Goal: Task Accomplishment & Management: Complete application form

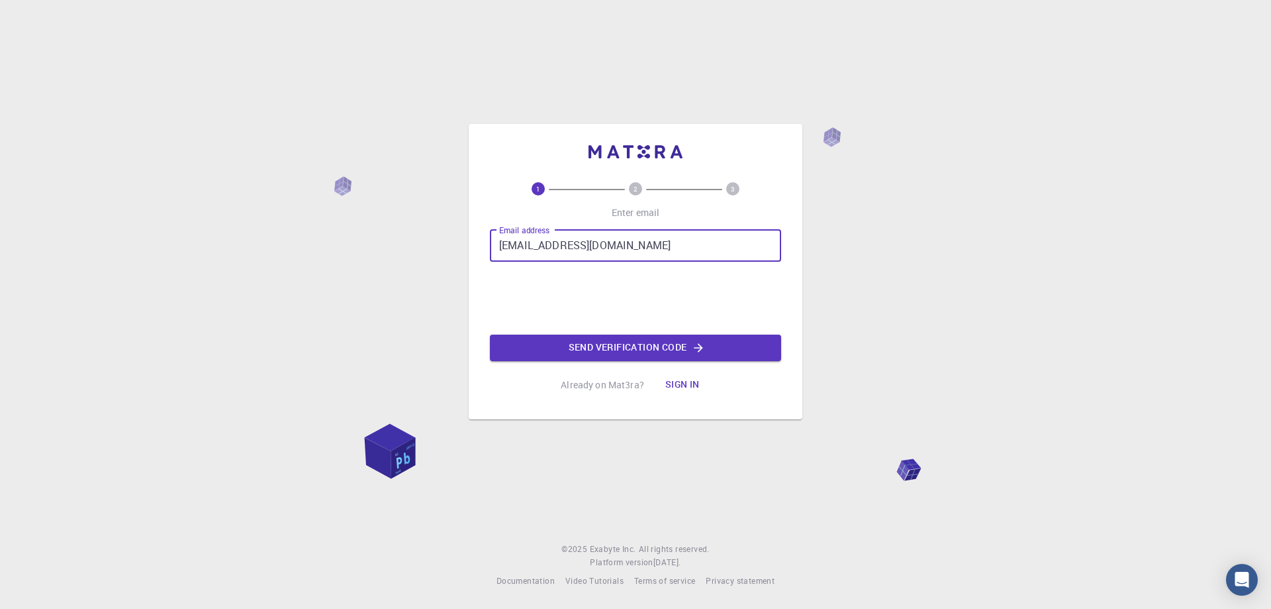
click at [629, 251] on input "[EMAIL_ADDRESS][DOMAIN_NAME]" at bounding box center [635, 246] width 291 height 32
click at [623, 248] on input "[EMAIL_ADDRESS][DOMAIN_NAME]" at bounding box center [635, 246] width 291 height 32
type input "[EMAIL_ADDRESS][DOMAIN_NAME]"
click at [615, 348] on button "Send verification code" at bounding box center [635, 347] width 291 height 26
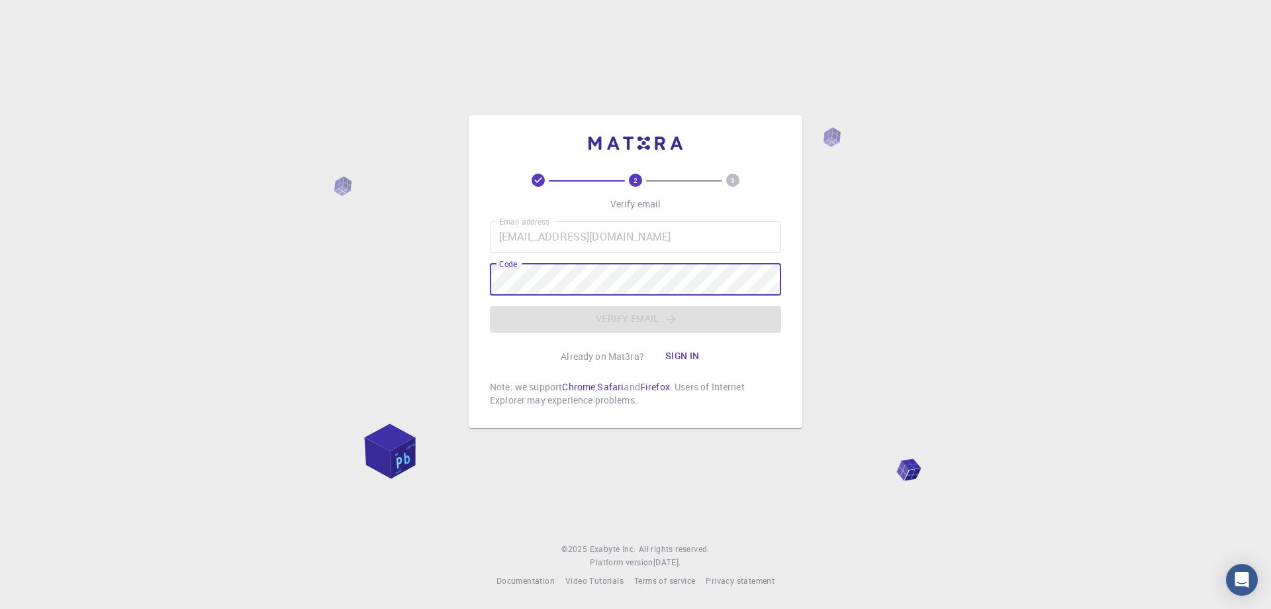
click at [675, 353] on button "Sign in" at bounding box center [683, 356] width 56 height 26
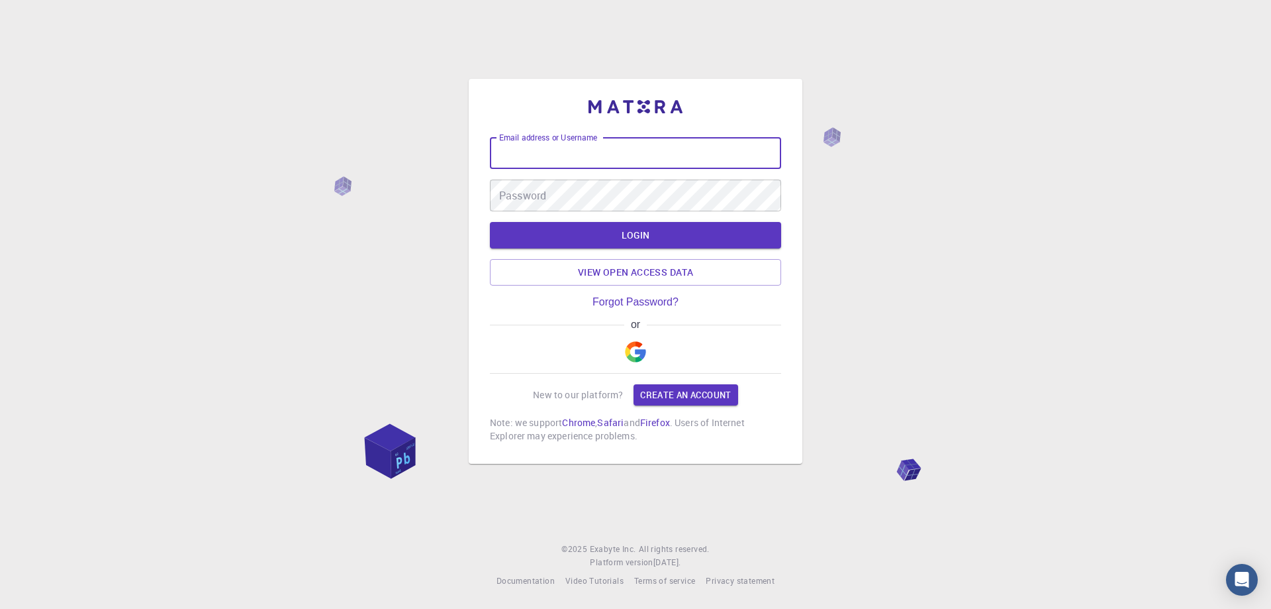
click at [547, 144] on div "Email address or Username Email address or Username" at bounding box center [635, 153] width 291 height 32
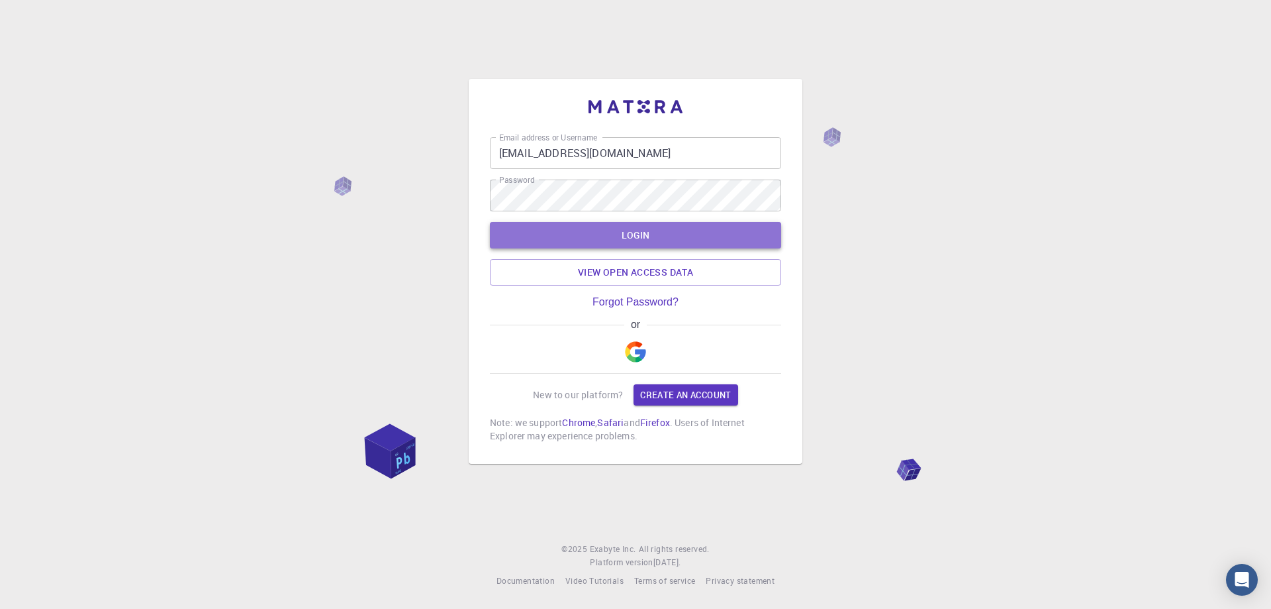
click at [591, 231] on button "LOGIN" at bounding box center [635, 235] width 291 height 26
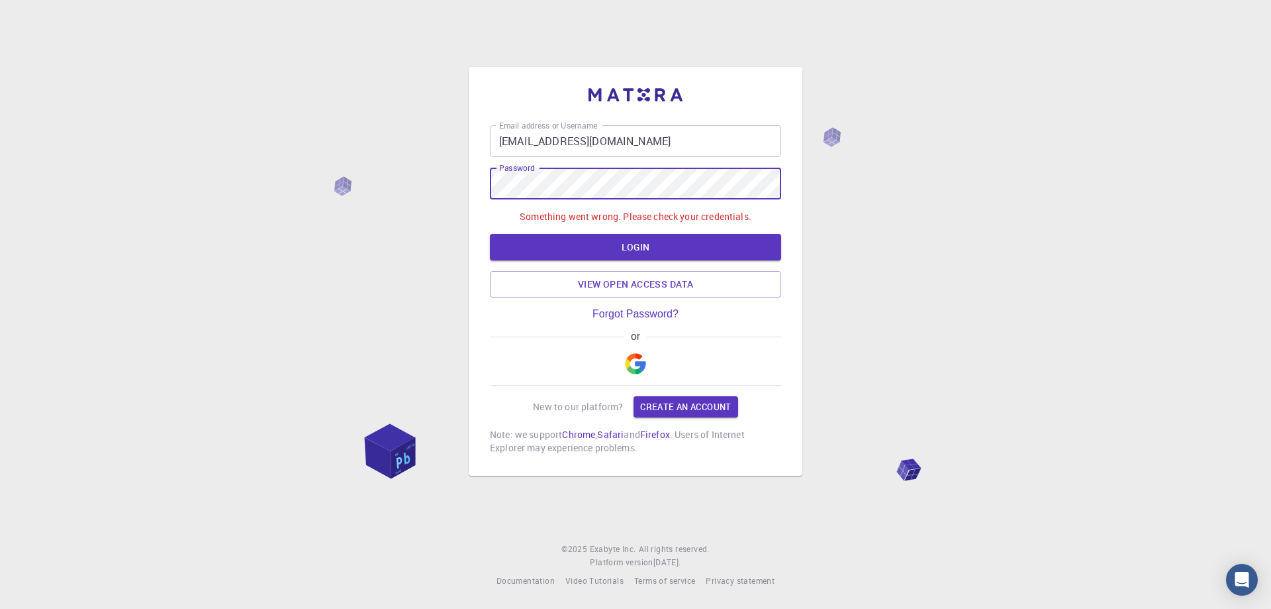
click at [474, 187] on div "Email address or Username [EMAIL_ADDRESS][DOMAIN_NAME] Email address or Usernam…" at bounding box center [636, 271] width 334 height 409
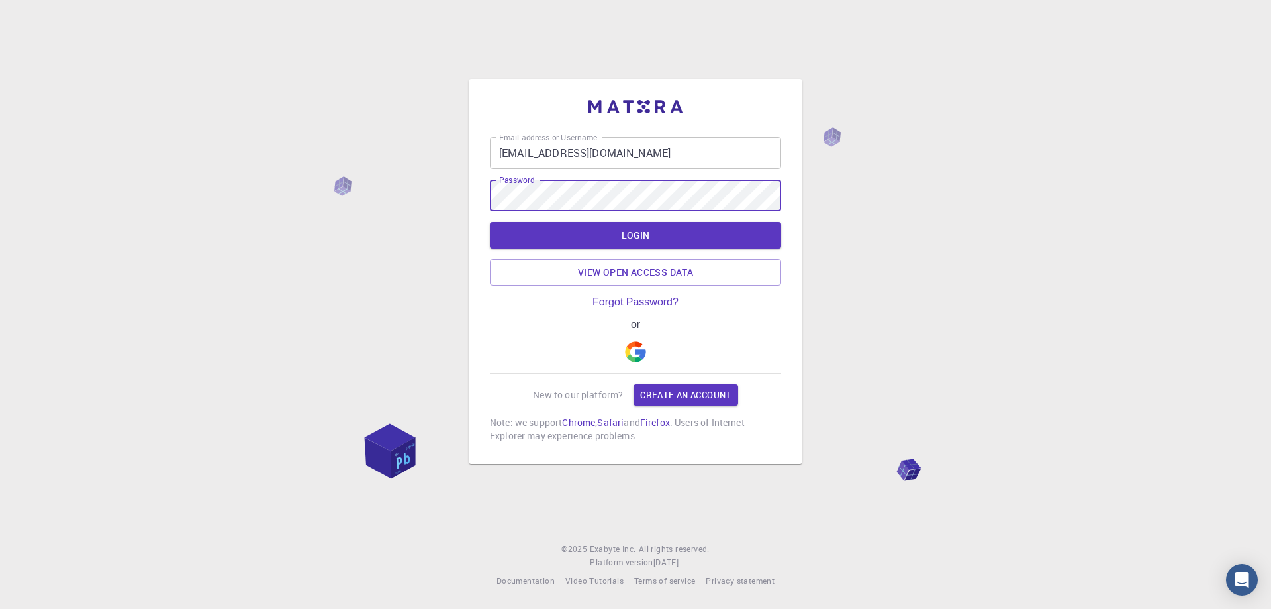
click at [490, 222] on button "LOGIN" at bounding box center [635, 235] width 291 height 26
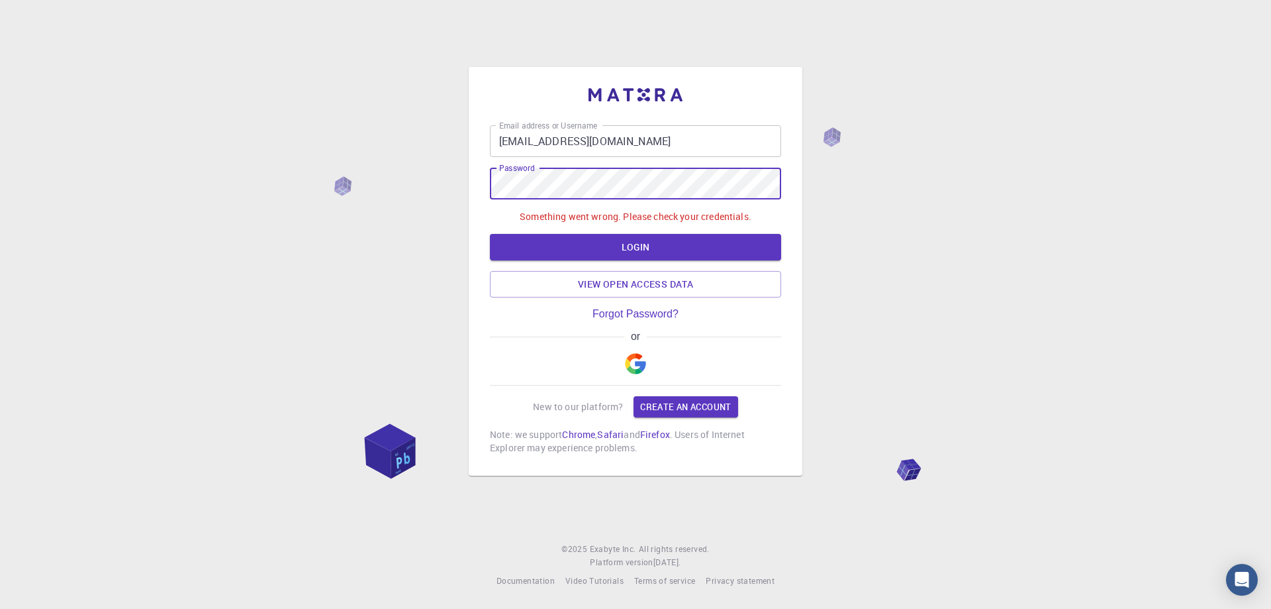
click at [607, 146] on input "[EMAIL_ADDRESS][DOMAIN_NAME]" at bounding box center [635, 141] width 291 height 32
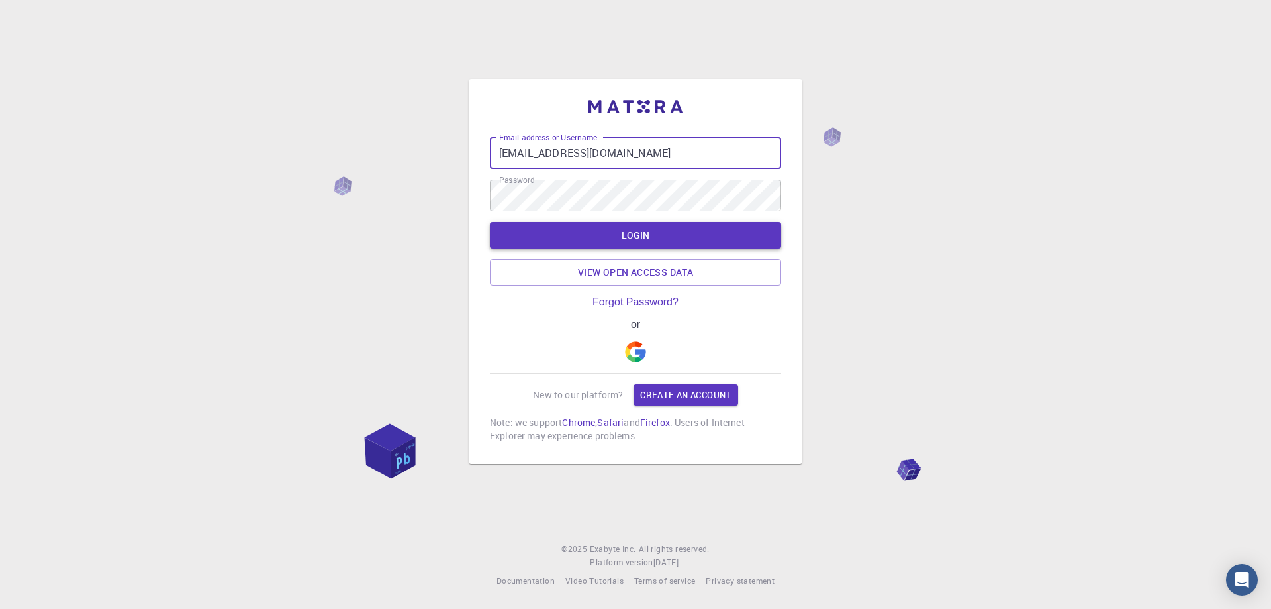
type input "[EMAIL_ADDRESS][DOMAIN_NAME]"
click at [612, 231] on button "LOGIN" at bounding box center [635, 235] width 291 height 26
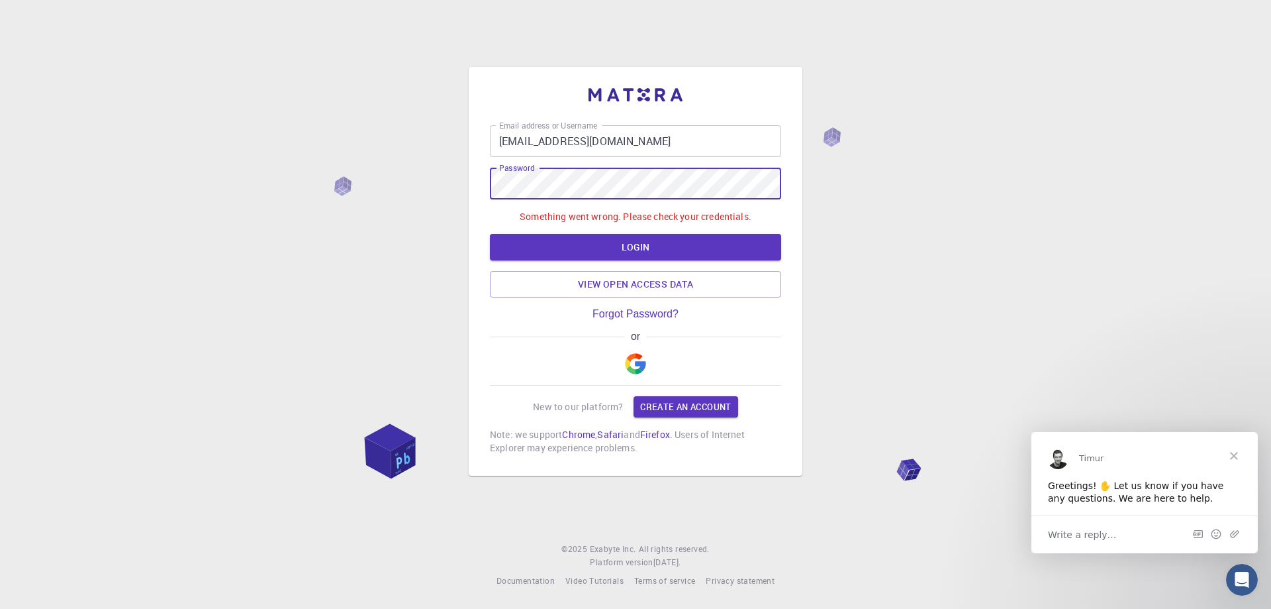
click at [481, 188] on div "Email address or Username [EMAIL_ADDRESS][DOMAIN_NAME] Email address or Usernam…" at bounding box center [636, 271] width 334 height 409
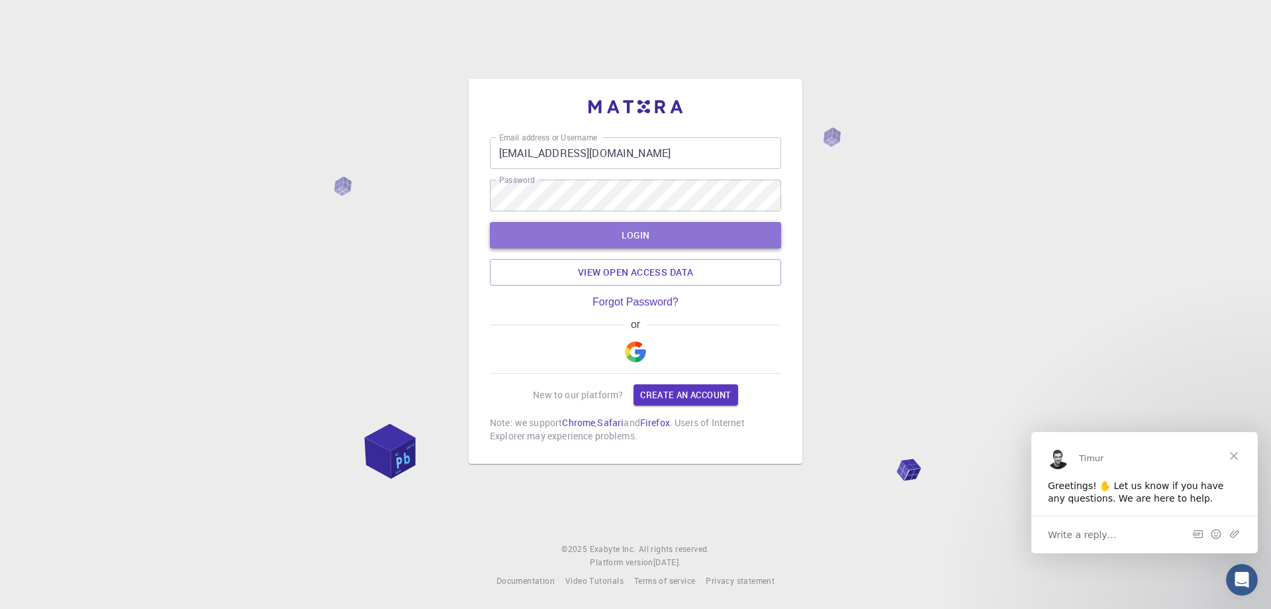
click at [624, 234] on button "LOGIN" at bounding box center [635, 235] width 291 height 26
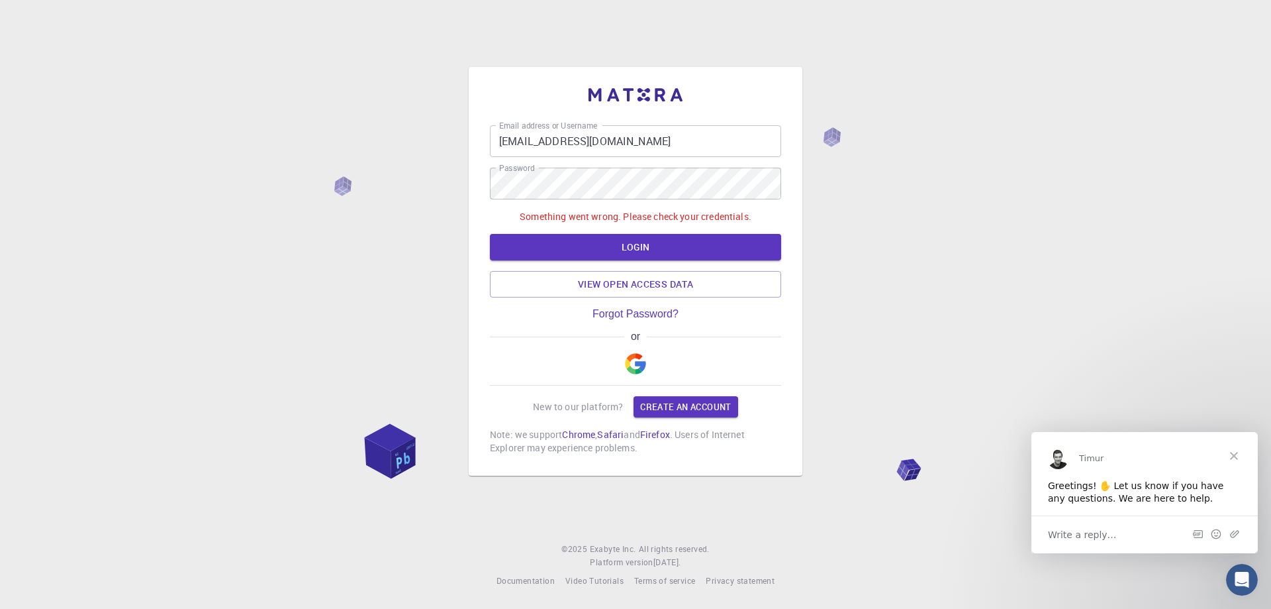
click at [631, 364] on img "button" at bounding box center [635, 363] width 21 height 21
click at [618, 238] on button "LOGIN" at bounding box center [635, 247] width 291 height 26
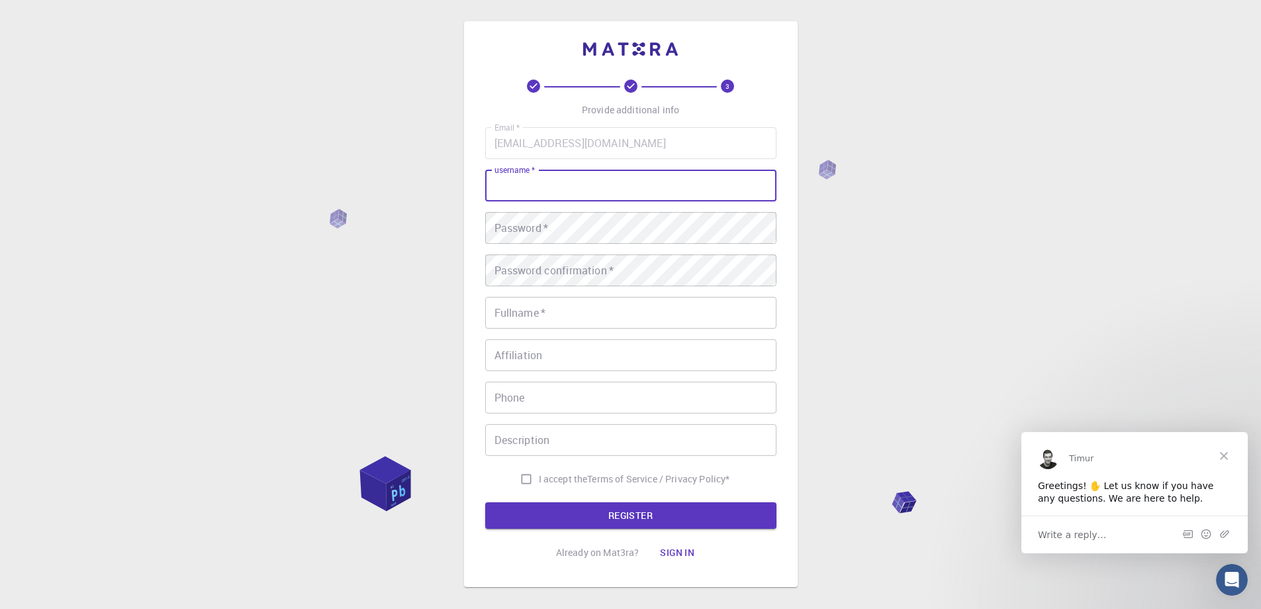
click at [627, 178] on input "username   *" at bounding box center [630, 186] width 291 height 32
type input "yashoda"
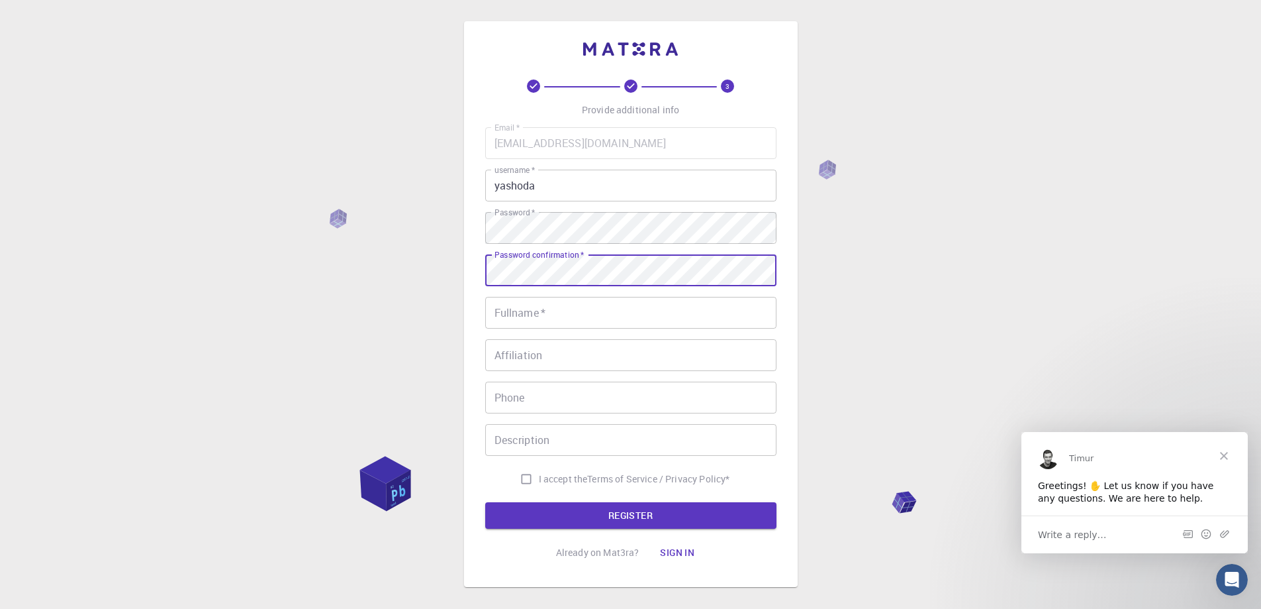
click at [571, 301] on input "Fullname   *" at bounding box center [630, 313] width 291 height 32
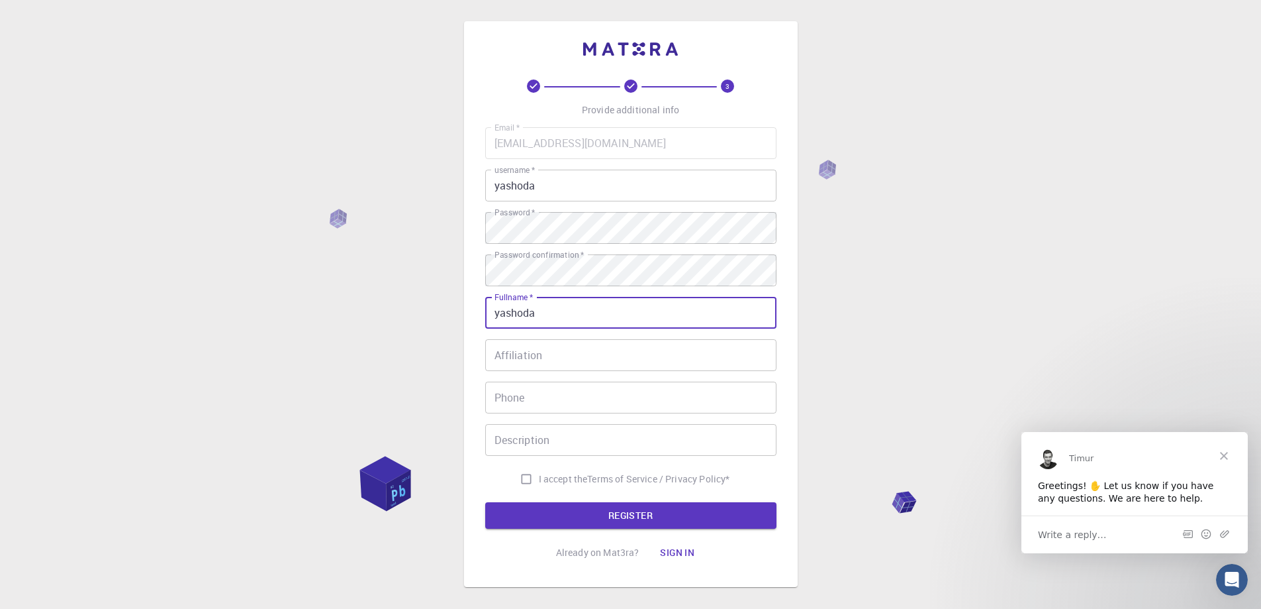
type input "yashoda"
click at [560, 346] on input "Affiliation" at bounding box center [630, 355] width 291 height 32
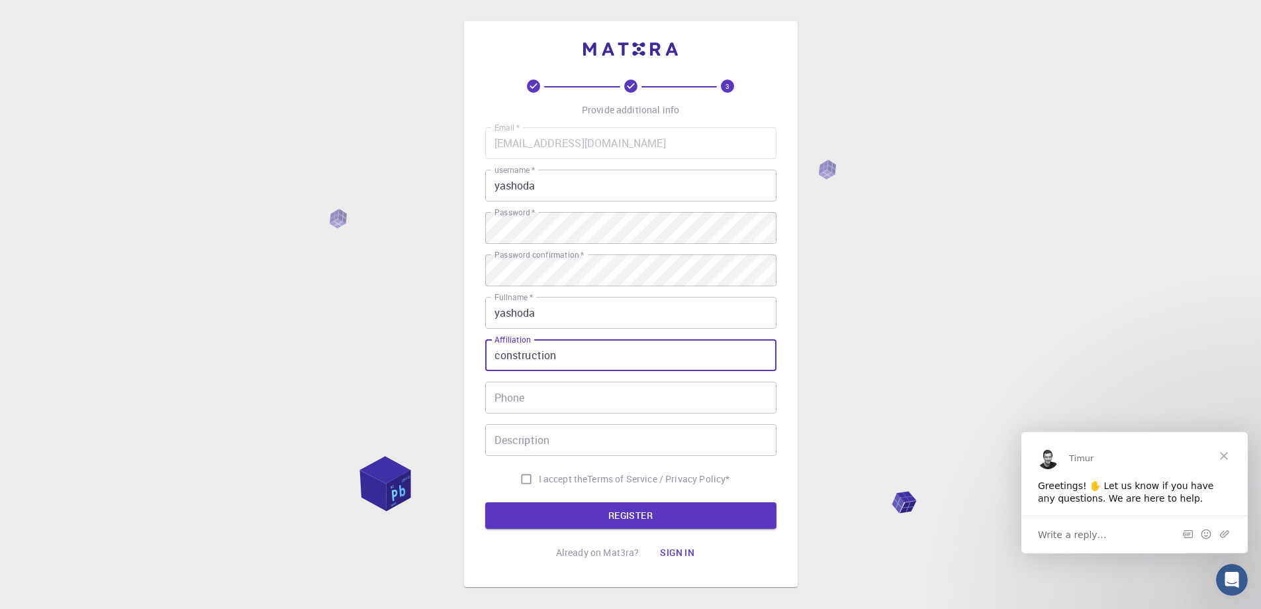
type input "construction"
click at [550, 402] on input "Phone" at bounding box center [630, 397] width 291 height 32
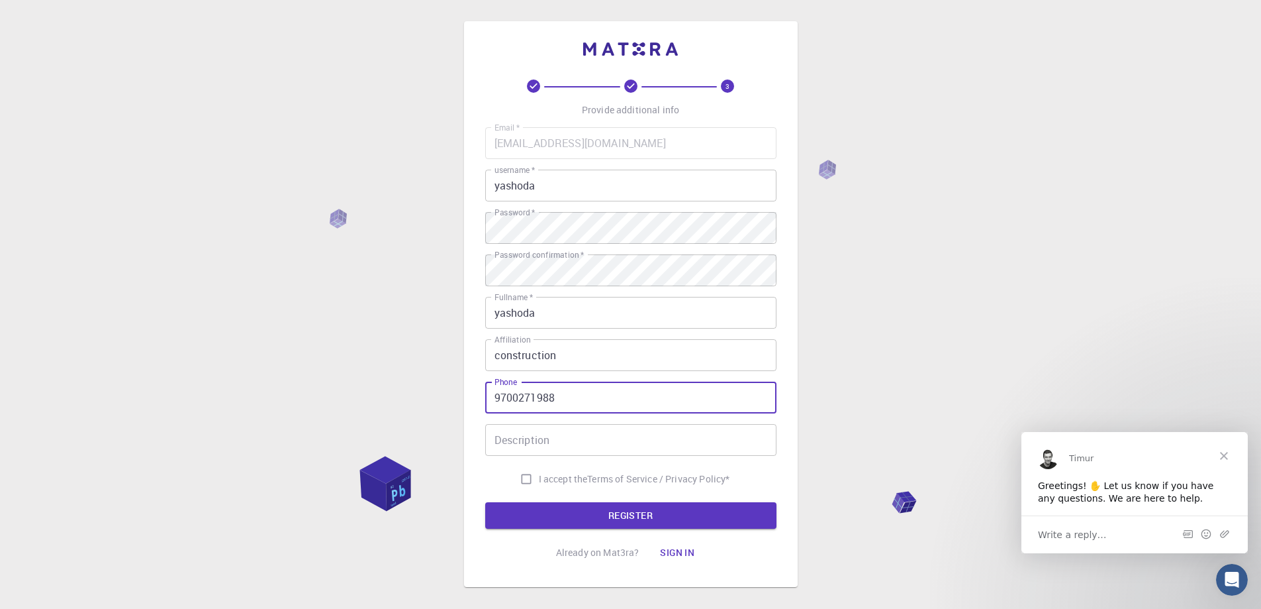
type input "9700271988"
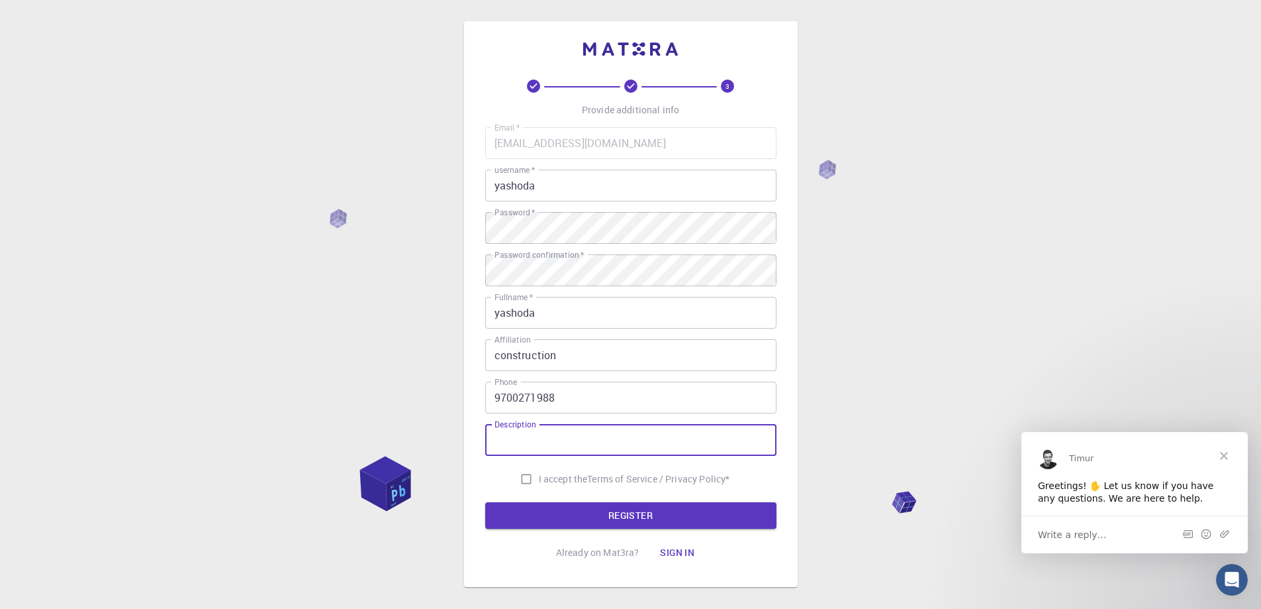
click at [551, 438] on input "Description" at bounding box center [630, 440] width 291 height 32
type input "yashoda"
click at [517, 482] on input "I accept the Terms of Service / Privacy Policy *" at bounding box center [526, 478] width 25 height 25
checkbox input "true"
click at [560, 534] on div "3 Provide additional info Email   * [EMAIL_ADDRESS][DOMAIN_NAME] Email   * user…" at bounding box center [630, 322] width 291 height 486
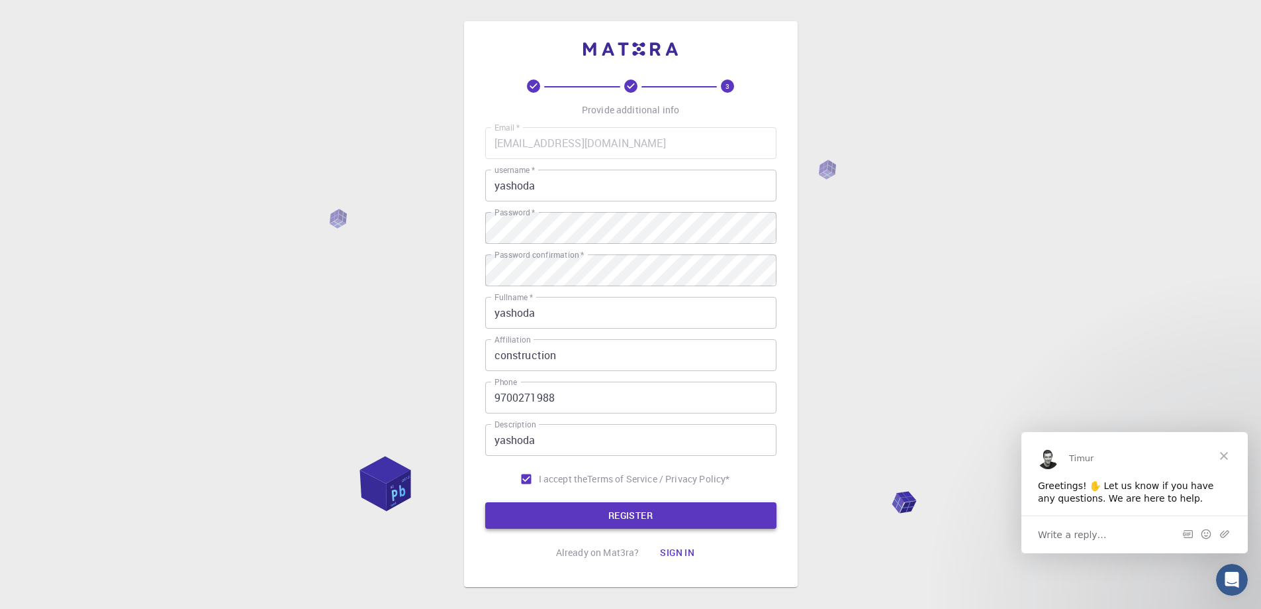
click at [572, 514] on button "REGISTER" at bounding box center [630, 515] width 291 height 26
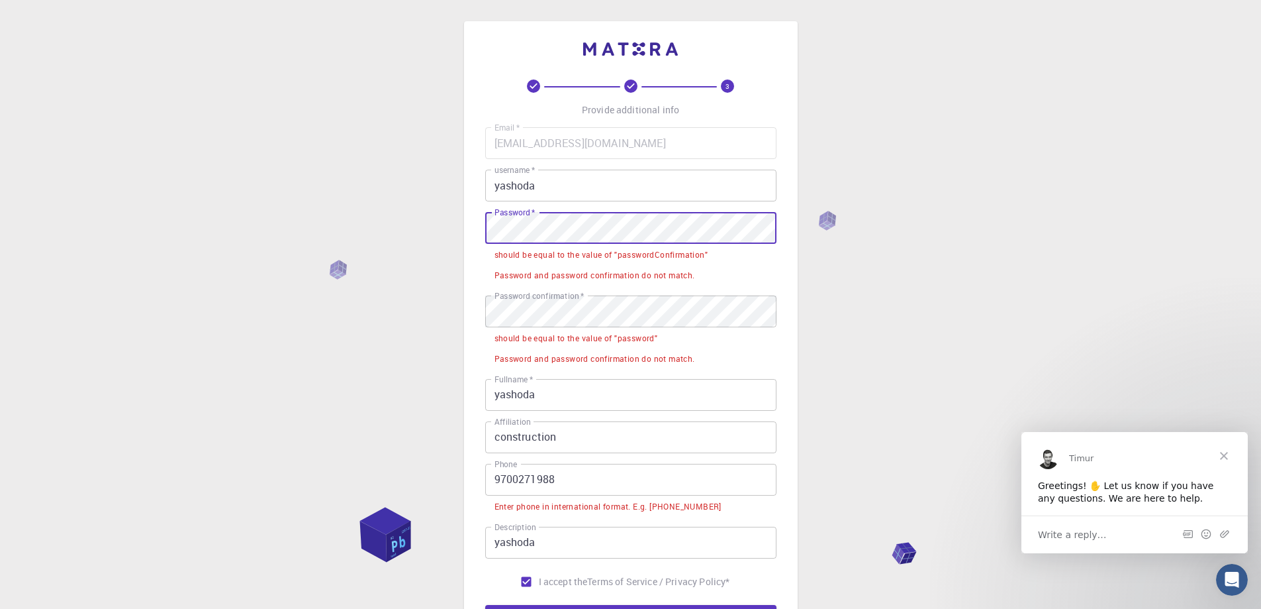
click at [823, 220] on div "3 Provide additional info Email   * [EMAIL_ADDRESS][DOMAIN_NAME] Email   * user…" at bounding box center [630, 388] width 1261 height 776
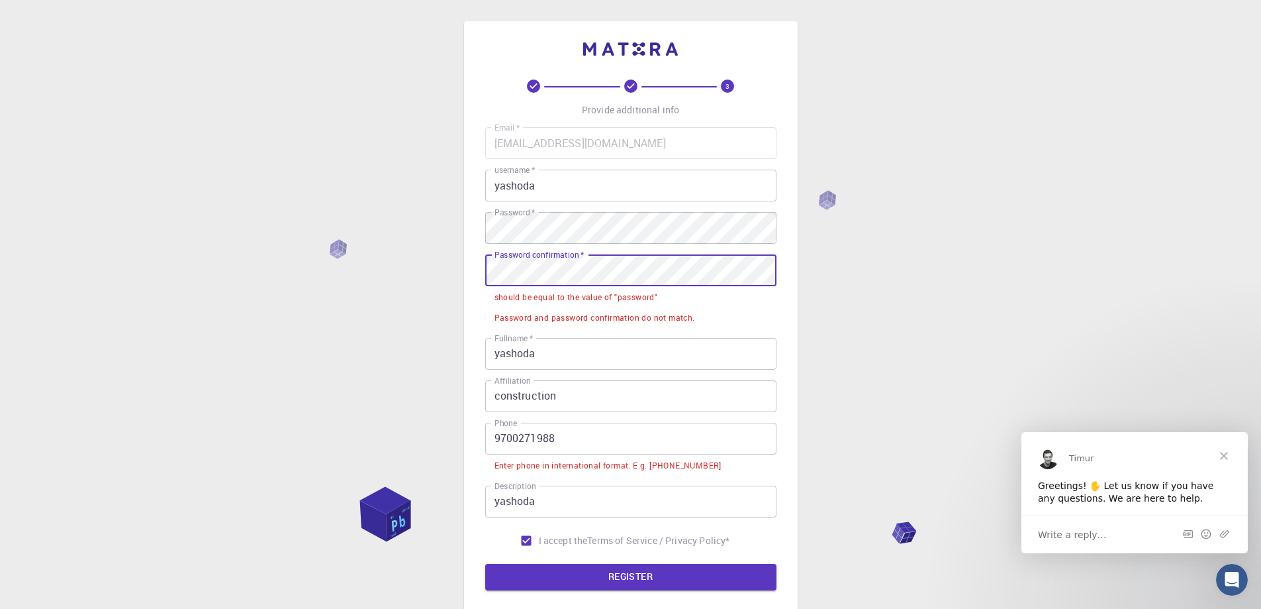
click at [472, 273] on div "3 Provide additional info Email   * [EMAIL_ADDRESS][DOMAIN_NAME] Email   * user…" at bounding box center [631, 334] width 334 height 627
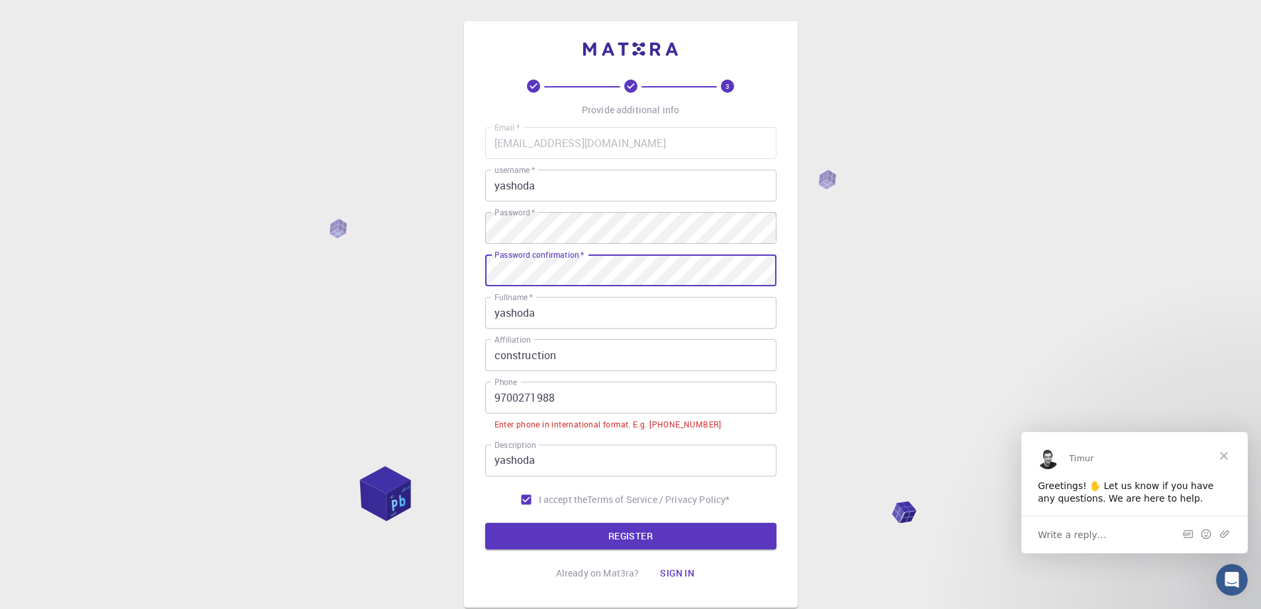
click at [652, 324] on input "yashoda" at bounding box center [630, 313] width 291 height 32
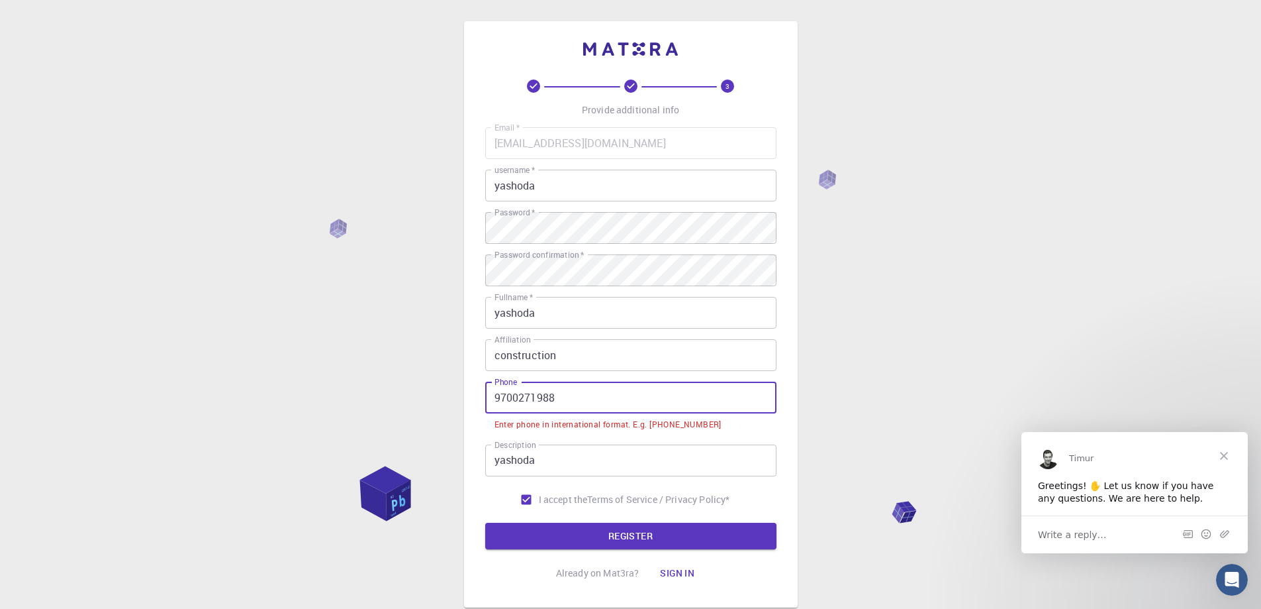
click at [618, 385] on input "9700271988" at bounding box center [630, 397] width 291 height 32
click at [496, 405] on input "9700271988" at bounding box center [630, 397] width 291 height 32
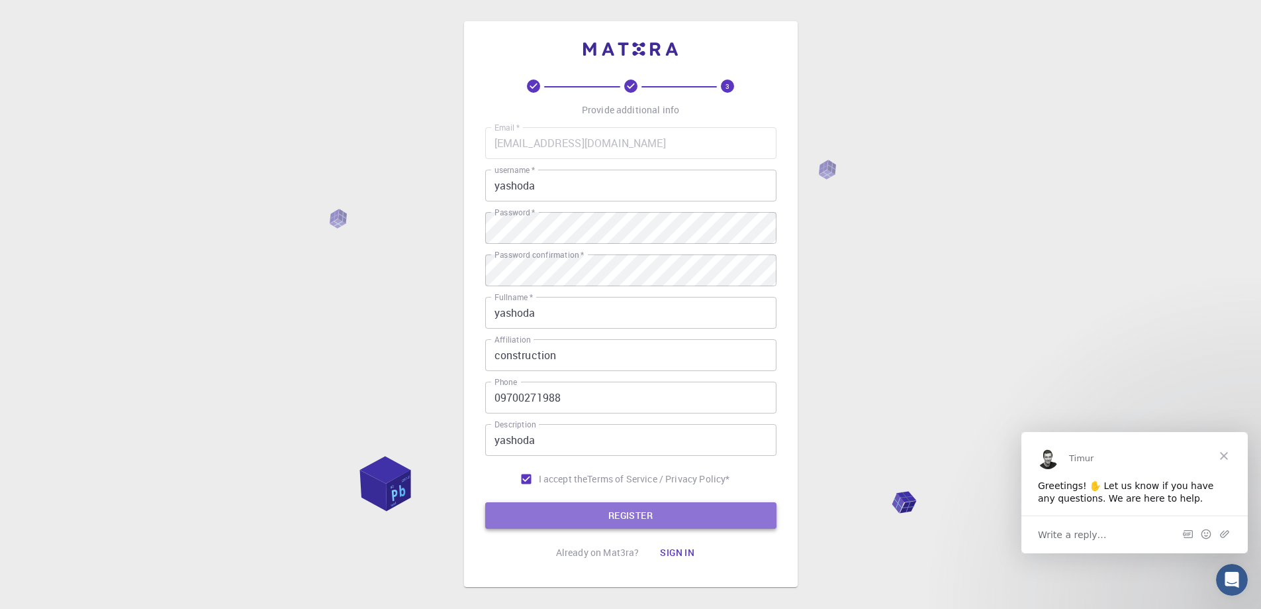
click at [638, 509] on button "REGISTER" at bounding box center [630, 515] width 291 height 26
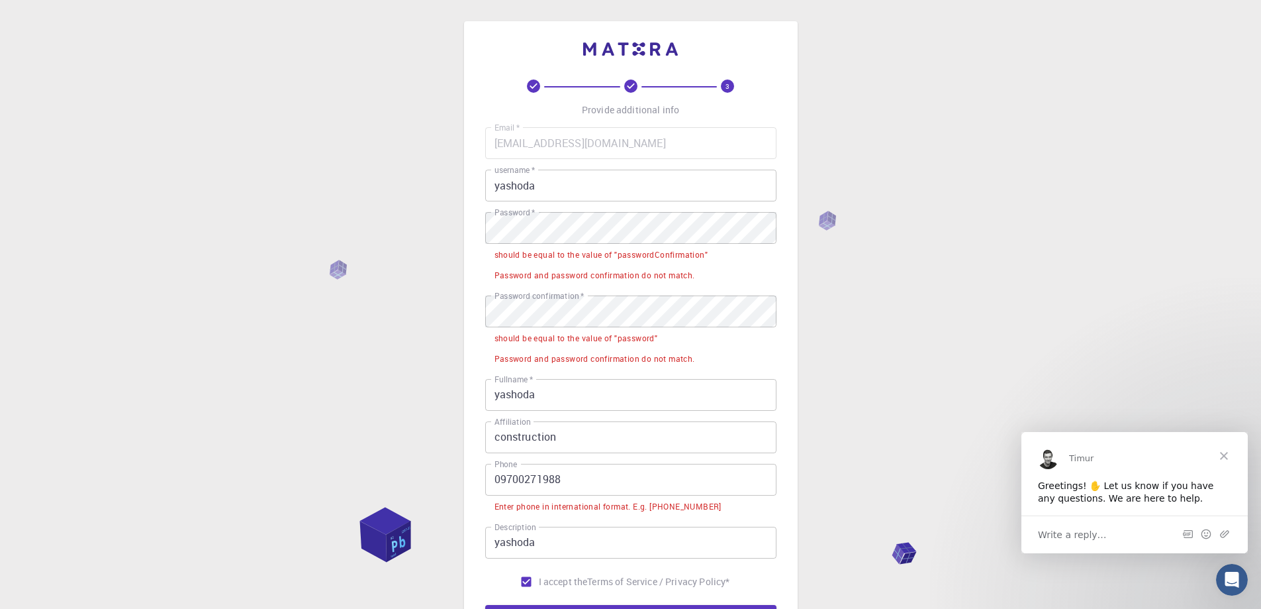
click at [503, 316] on div "Password confirmation   * Password confirmation   *" at bounding box center [630, 311] width 291 height 32
drag, startPoint x: 580, startPoint y: 301, endPoint x: 481, endPoint y: 305, distance: 99.4
click at [481, 305] on div "3 Provide additional info Email   * [EMAIL_ADDRESS][DOMAIN_NAME] Email   * user…" at bounding box center [631, 355] width 334 height 668
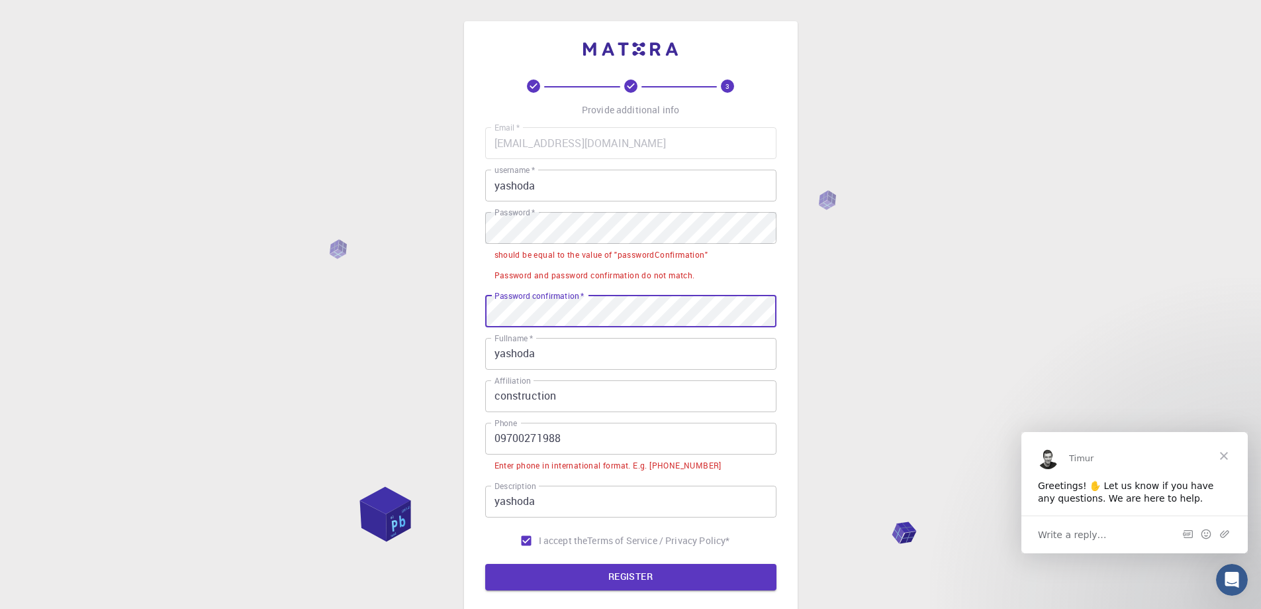
click at [577, 366] on input "yashoda" at bounding box center [630, 354] width 291 height 32
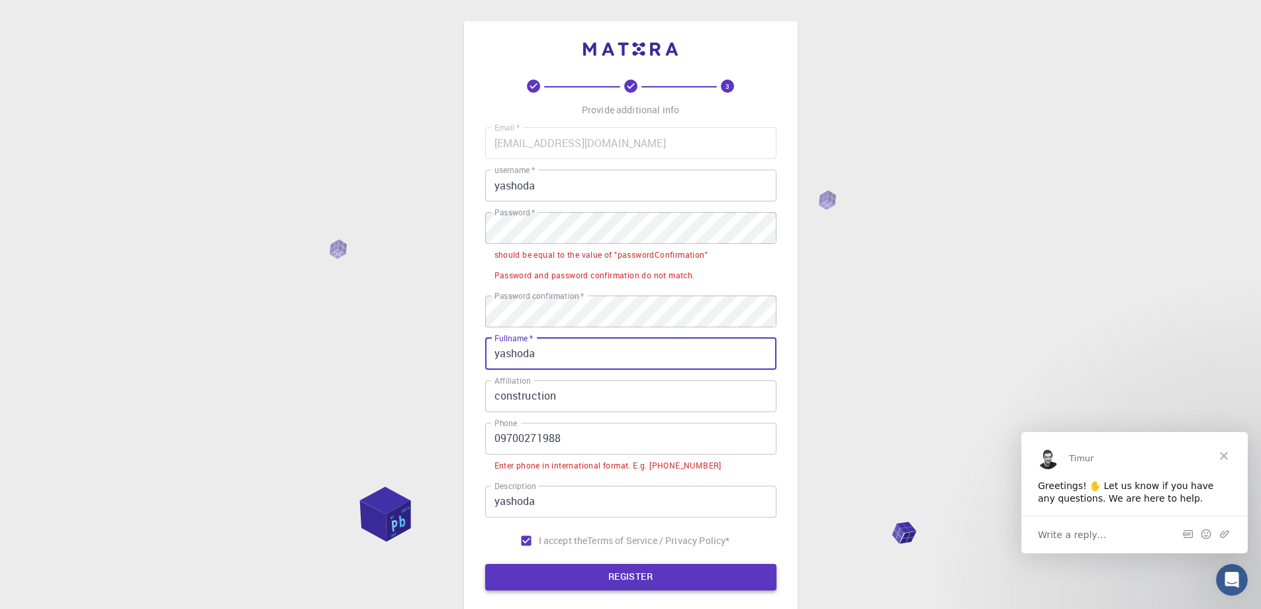
click at [616, 566] on button "REGISTER" at bounding box center [630, 576] width 291 height 26
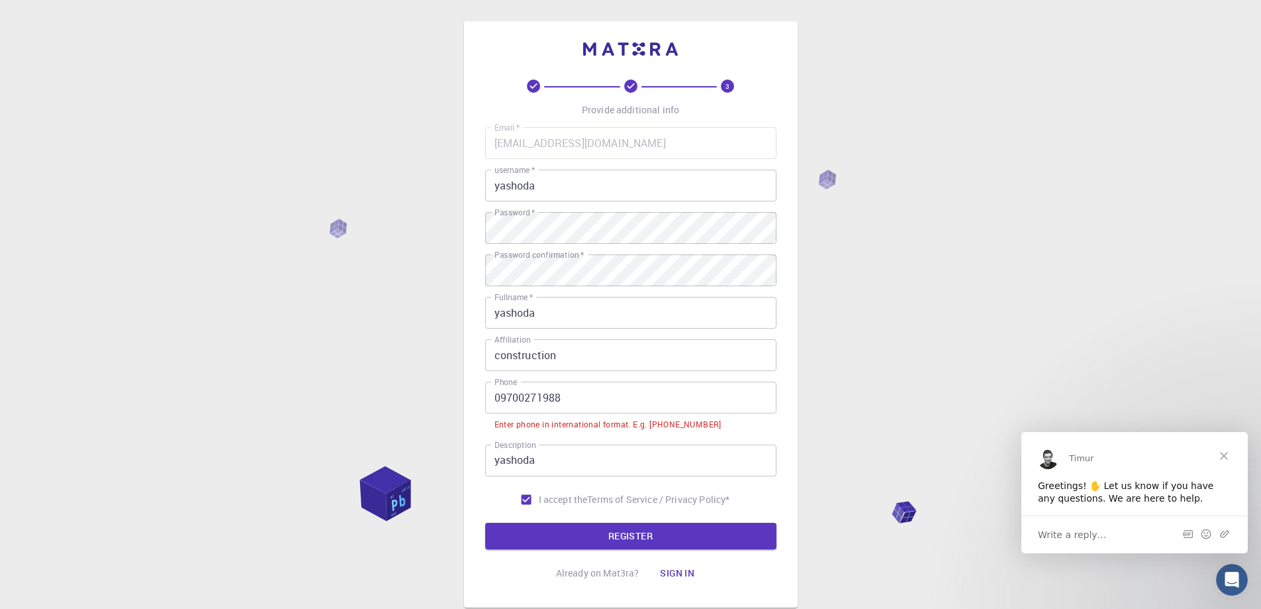
click at [501, 398] on input "09700271988" at bounding box center [630, 397] width 291 height 32
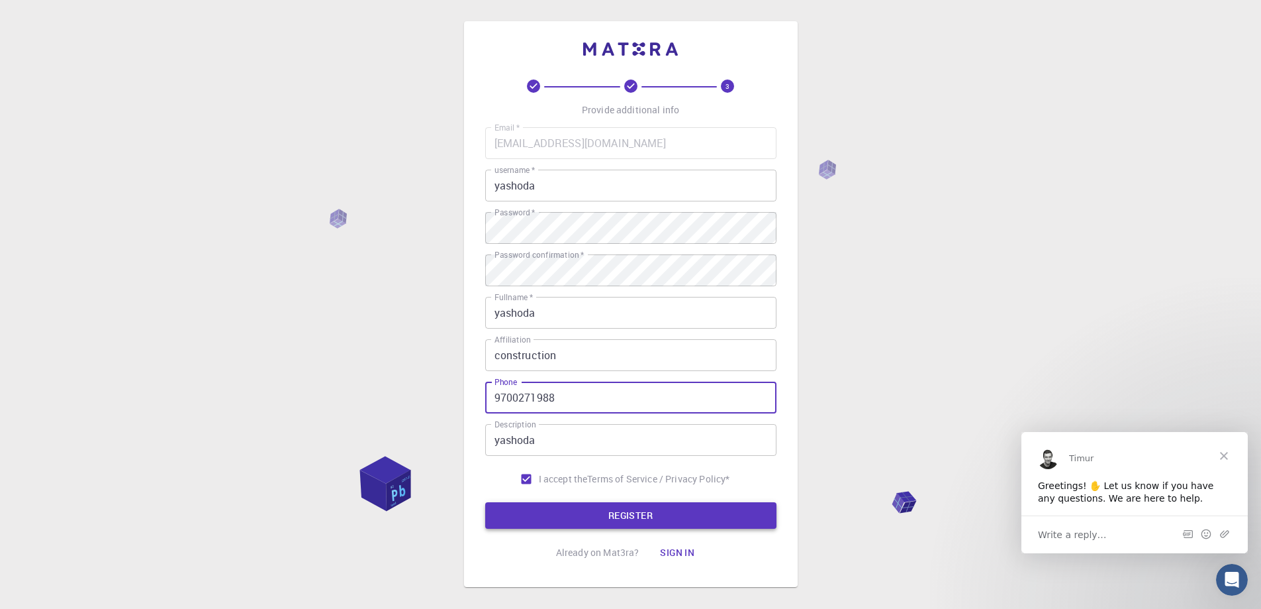
click at [619, 515] on button "REGISTER" at bounding box center [630, 515] width 291 height 26
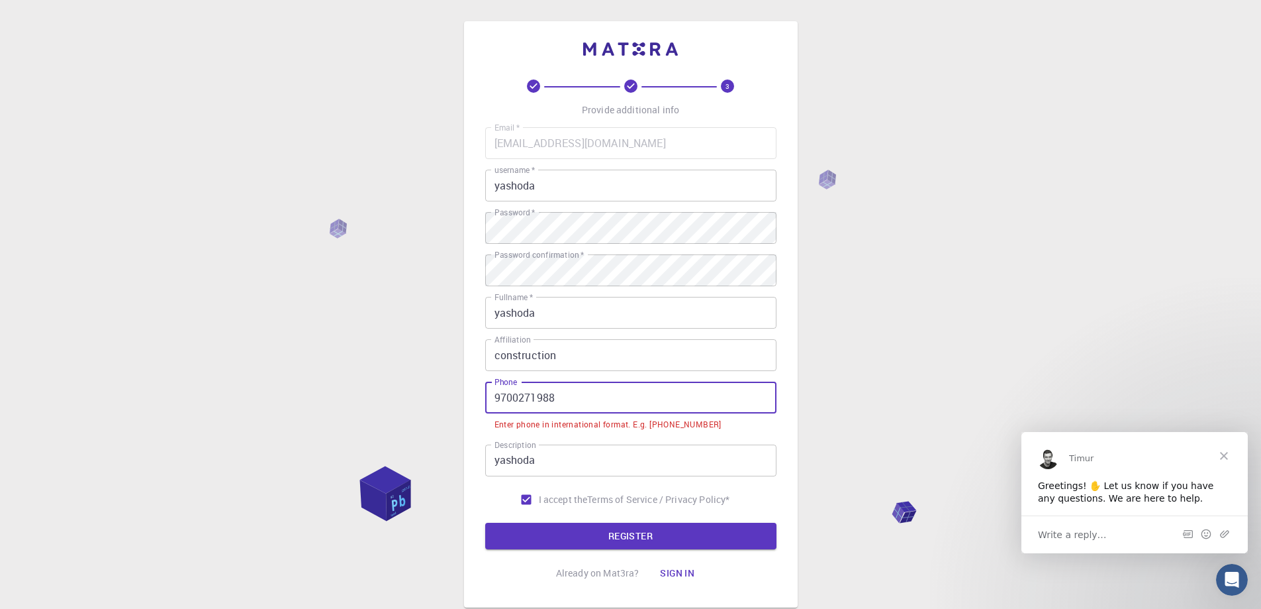
click at [491, 403] on input "9700271988" at bounding box center [630, 397] width 291 height 32
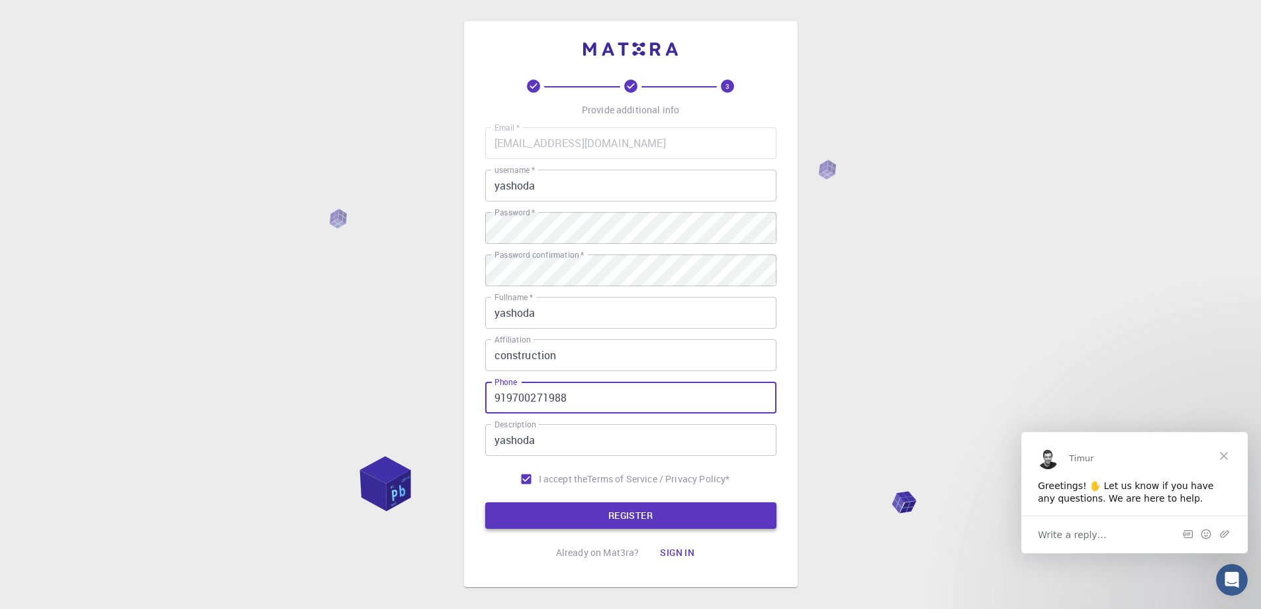
click at [630, 506] on button "REGISTER" at bounding box center [630, 515] width 291 height 26
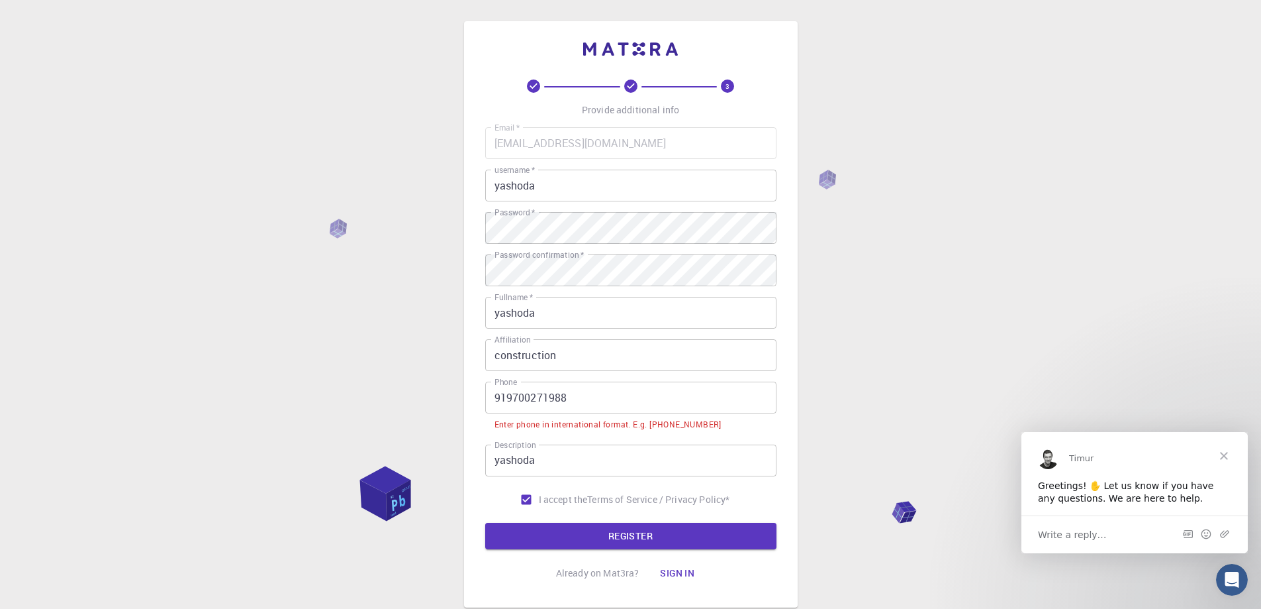
click at [491, 400] on input "919700271988" at bounding box center [630, 397] width 291 height 32
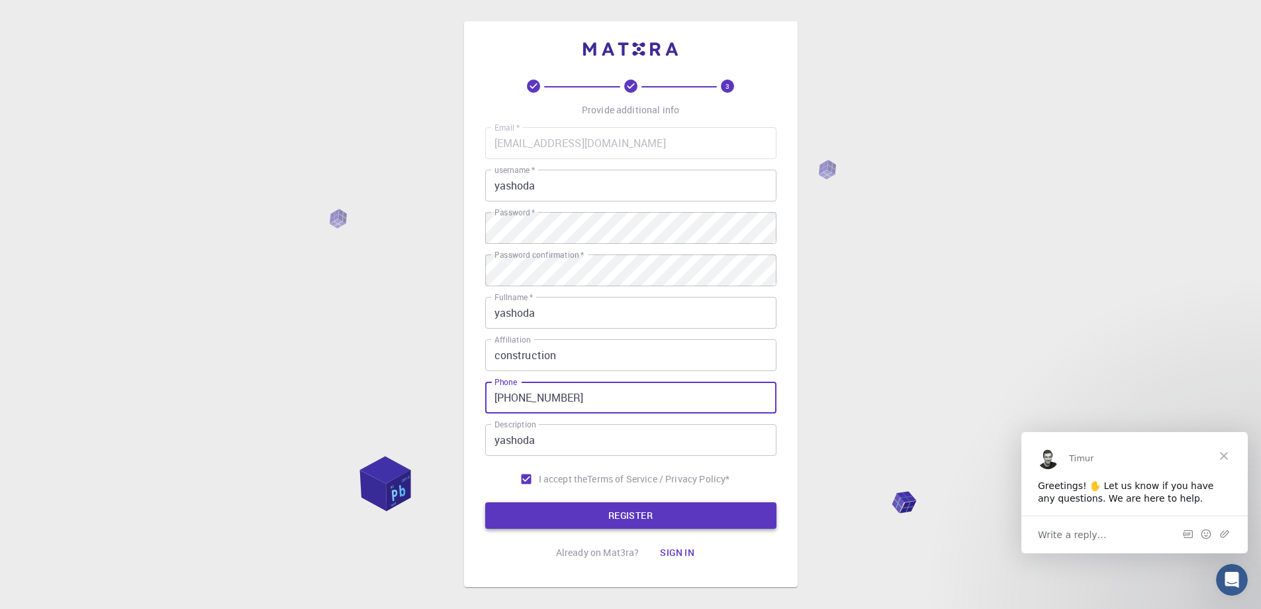
type input "[PHONE_NUMBER]"
click at [624, 514] on button "REGISTER" at bounding box center [630, 515] width 291 height 26
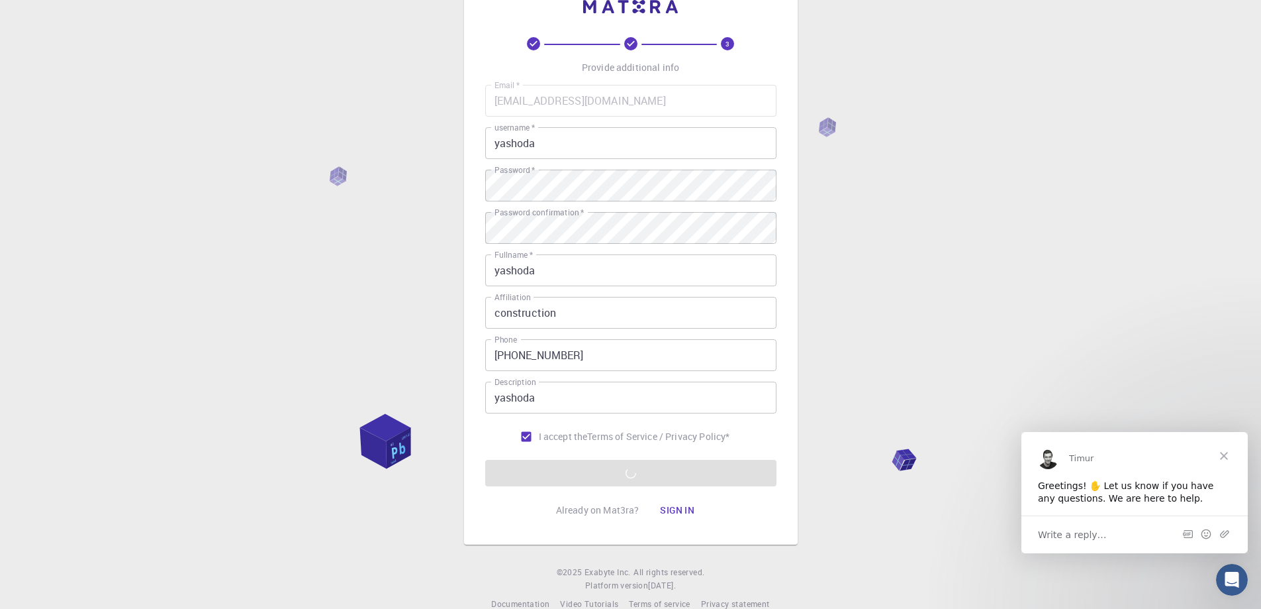
scroll to position [66, 0]
